Goal: Leave review/rating

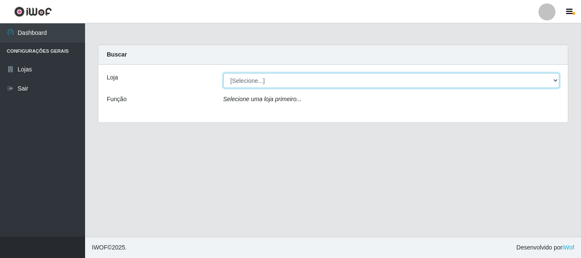
click at [551, 81] on select "[Selecione...] O Cestão - [GEOGRAPHIC_DATA]" at bounding box center [391, 80] width 336 height 15
select select "238"
click at [223, 73] on select "[Selecione...] O Cestão - [GEOGRAPHIC_DATA]" at bounding box center [391, 80] width 336 height 15
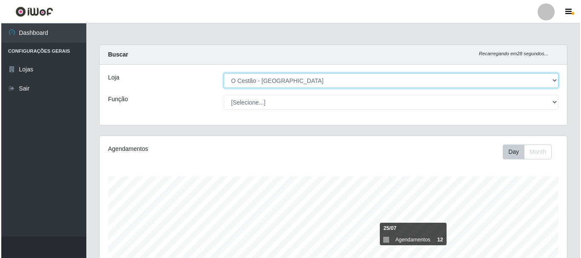
scroll to position [244, 0]
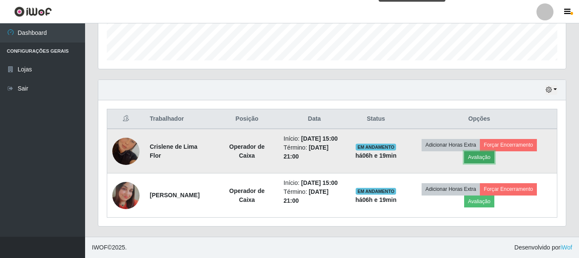
click at [483, 157] on button "Avaliação" at bounding box center [479, 157] width 30 height 12
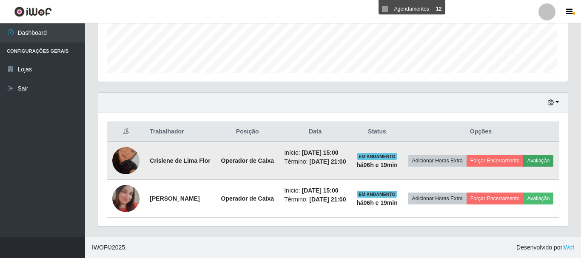
scroll to position [176, 463]
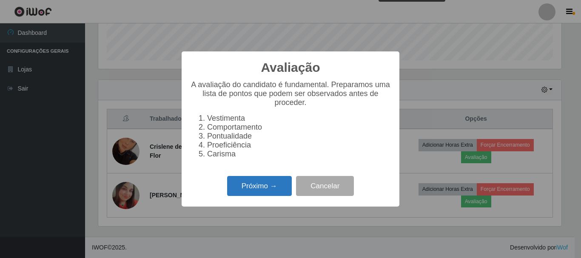
click at [236, 186] on button "Próximo →" at bounding box center [259, 186] width 65 height 20
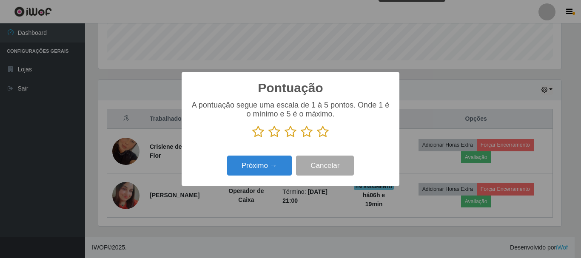
scroll to position [425036, 424750]
click at [322, 136] on icon at bounding box center [323, 131] width 12 height 13
click at [317, 138] on input "radio" at bounding box center [317, 138] width 0 height 0
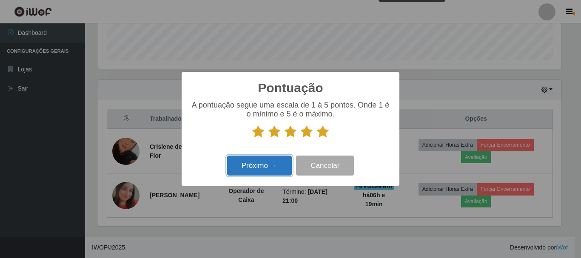
click at [273, 168] on button "Próximo →" at bounding box center [259, 166] width 65 height 20
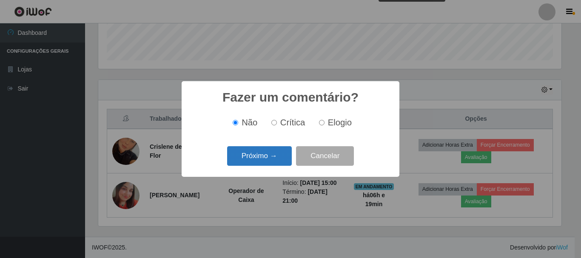
click at [280, 160] on button "Próximo →" at bounding box center [259, 156] width 65 height 20
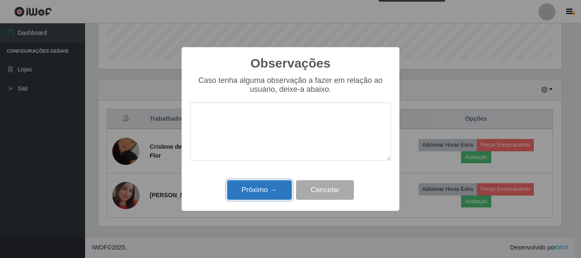
click at [284, 188] on button "Próximo →" at bounding box center [259, 190] width 65 height 20
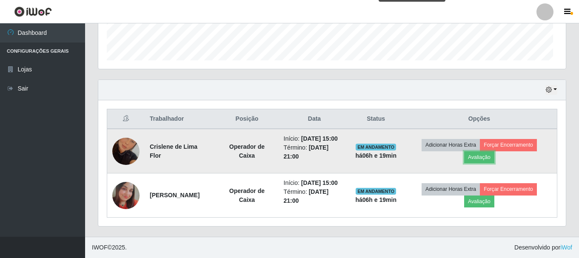
scroll to position [176, 467]
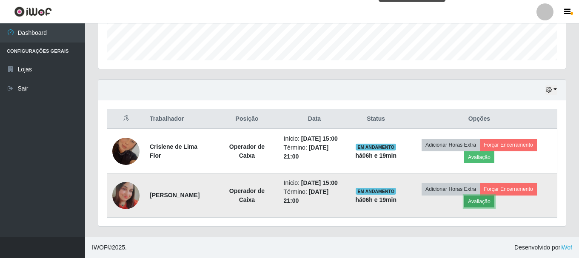
click at [494, 201] on button "Avaliação" at bounding box center [479, 202] width 30 height 12
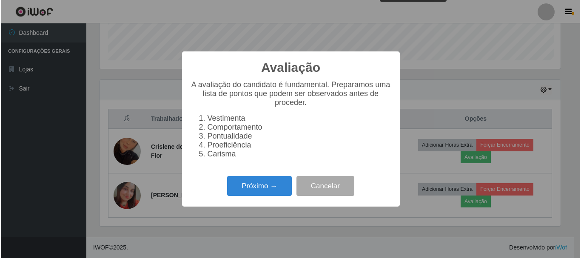
scroll to position [176, 463]
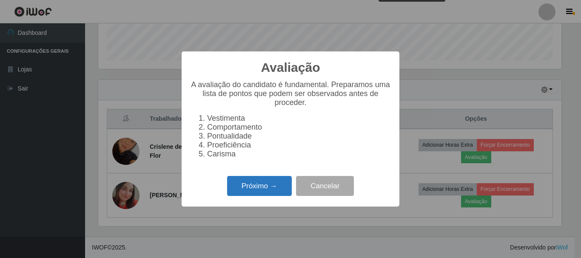
click at [256, 187] on button "Próximo →" at bounding box center [259, 186] width 65 height 20
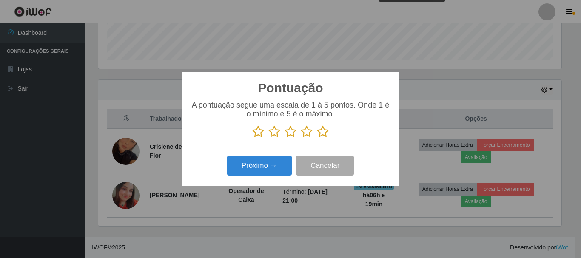
click at [320, 134] on icon at bounding box center [323, 131] width 12 height 13
click at [317, 138] on input "radio" at bounding box center [317, 138] width 0 height 0
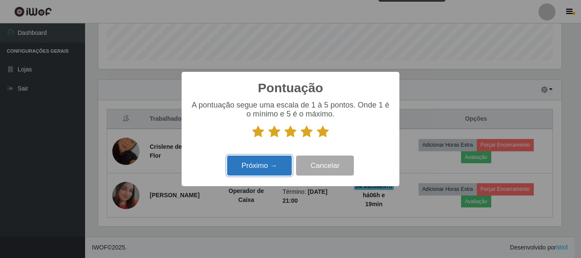
click at [264, 171] on button "Próximo →" at bounding box center [259, 166] width 65 height 20
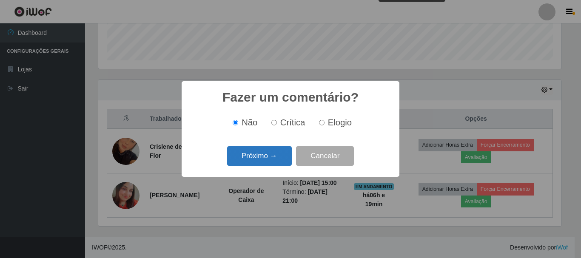
click at [266, 157] on button "Próximo →" at bounding box center [259, 156] width 65 height 20
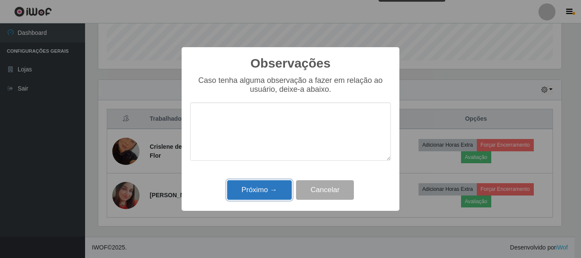
click at [259, 199] on button "Próximo →" at bounding box center [259, 190] width 65 height 20
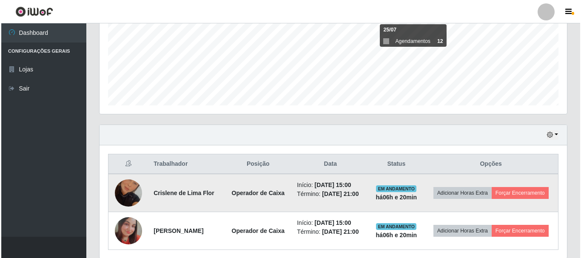
scroll to position [244, 0]
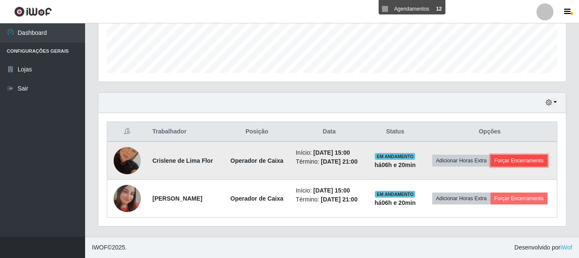
click at [491, 156] on button "Forçar Encerramento" at bounding box center [518, 161] width 57 height 12
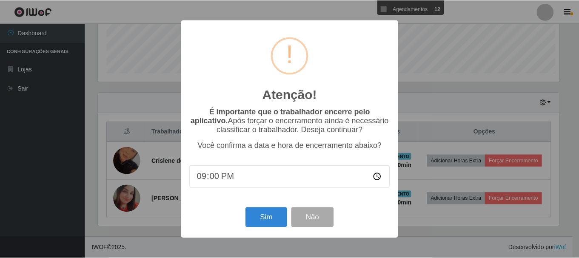
scroll to position [176, 463]
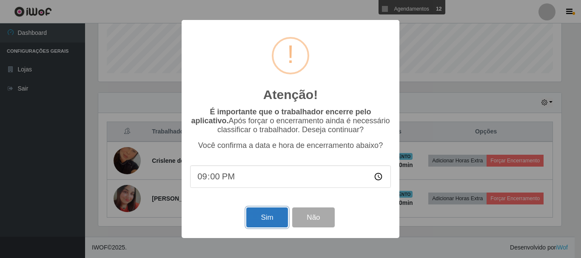
click at [276, 217] on button "Sim" at bounding box center [266, 218] width 41 height 20
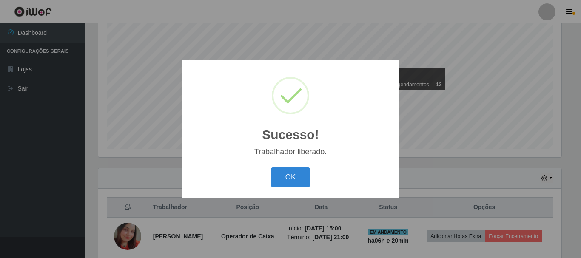
click at [283, 166] on div "OK Cancel" at bounding box center [290, 177] width 201 height 24
click at [287, 171] on button "OK" at bounding box center [291, 178] width 40 height 20
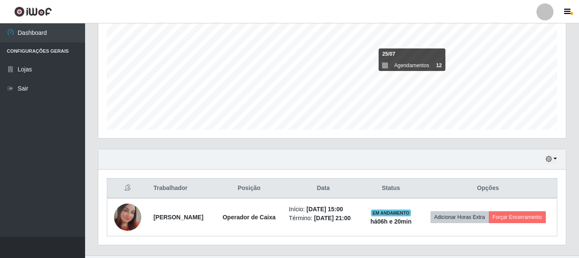
scroll to position [199, 0]
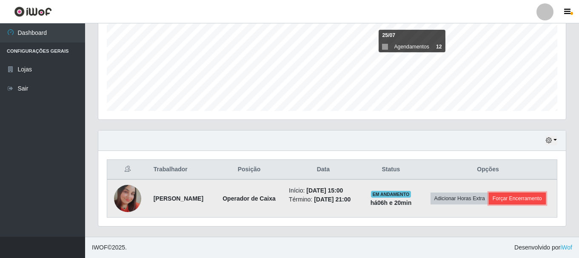
click at [509, 204] on button "Forçar Encerramento" at bounding box center [517, 199] width 57 height 12
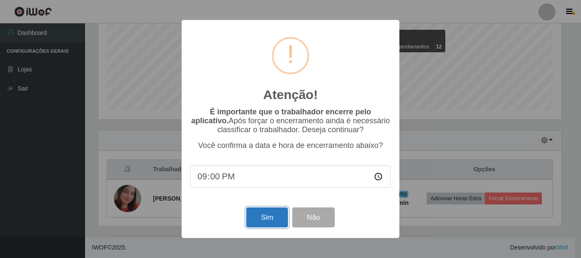
click at [263, 227] on button "Sim" at bounding box center [266, 218] width 41 height 20
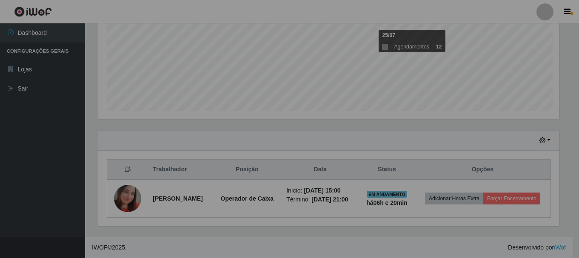
scroll to position [0, 0]
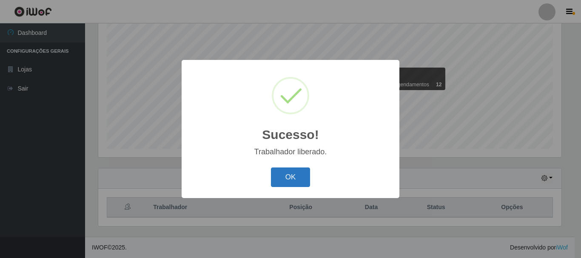
click at [300, 173] on button "OK" at bounding box center [291, 178] width 40 height 20
